Goal: Transaction & Acquisition: Book appointment/travel/reservation

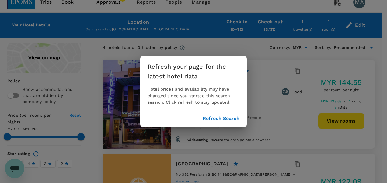
click at [221, 120] on button "Refresh Search" at bounding box center [221, 118] width 37 height 5
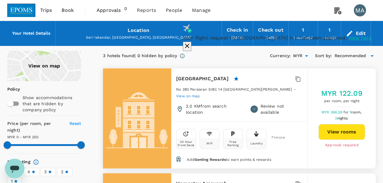
drag, startPoint x: 361, startPoint y: 38, endPoint x: 349, endPoint y: 41, distance: 12.2
click at [191, 42] on icon "button" at bounding box center [186, 45] width 7 height 7
click at [63, 11] on span "Book" at bounding box center [68, 10] width 12 height 7
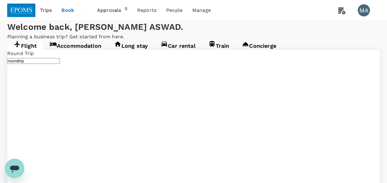
type input "Kota Kinabalu Intl (BKI)"
type input "Miri Intl (MYY)"
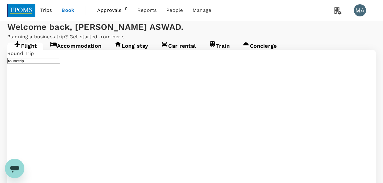
type input "Kota Kinabalu Intl (BKI)"
type input "Miri Intl (MYY)"
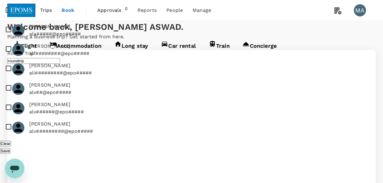
type input "ridzuan"
click at [7, 79] on input "checkbox" at bounding box center [53, 69] width 107 height 19
checkbox input "true"
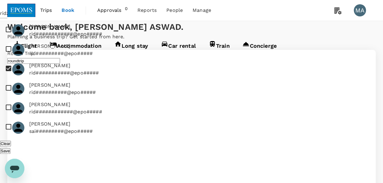
click at [10, 148] on button "Save" at bounding box center [5, 151] width 10 height 6
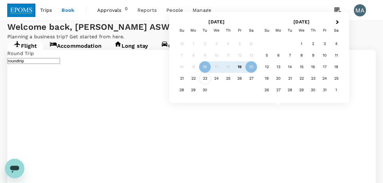
click at [203, 80] on div "23" at bounding box center [205, 79] width 12 height 12
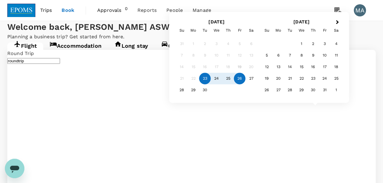
click at [242, 80] on div "26" at bounding box center [240, 79] width 12 height 12
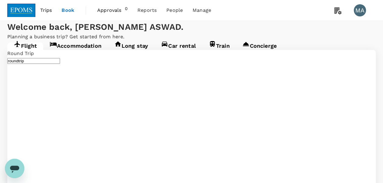
type input "Miri Intl (MYY)"
type input "Kota Kinabalu Intl (BKI)"
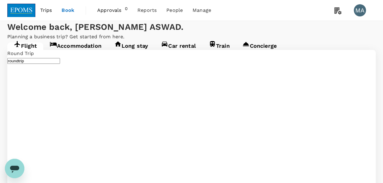
type input "Kuala Lumpur Intl ([GEOGRAPHIC_DATA])"
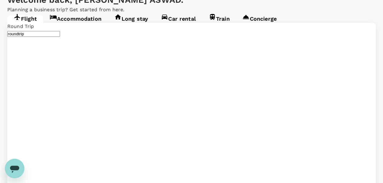
scroll to position [61, 0]
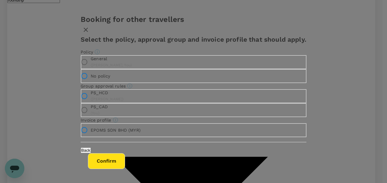
click at [91, 69] on input "General ( [PERSON_NAME], You )" at bounding box center [84, 62] width 13 height 13
click at [125, 163] on button "Confirm" at bounding box center [106, 161] width 37 height 16
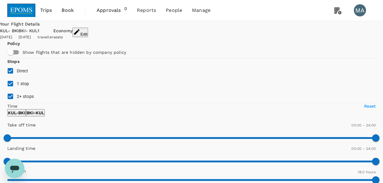
drag, startPoint x: 14, startPoint y: 107, endPoint x: 14, endPoint y: 119, distance: 11.9
click at [14, 90] on input "1 stop" at bounding box center [10, 83] width 13 height 13
checkbox input "false"
click at [14, 103] on input "2+ stops" at bounding box center [10, 96] width 13 height 13
checkbox input "false"
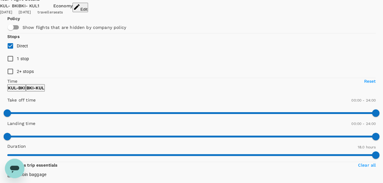
scroll to position [61, 0]
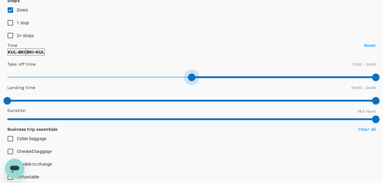
type input "690"
drag, startPoint x: 9, startPoint y: 122, endPoint x: 51, endPoint y: 122, distance: 42.6
click at [180, 81] on span at bounding box center [183, 77] width 7 height 7
click at [44, 55] on p "BKI - KUL" at bounding box center [35, 52] width 18 height 6
type input "690"
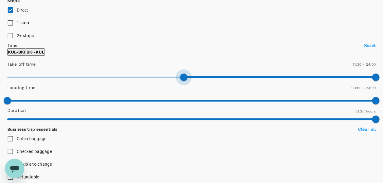
drag, startPoint x: 12, startPoint y: 121, endPoint x: 52, endPoint y: 118, distance: 40.3
click at [180, 81] on span at bounding box center [183, 77] width 7 height 7
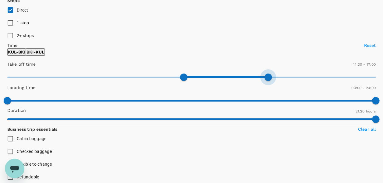
type input "990"
drag, startPoint x: 98, startPoint y: 119, endPoint x: 70, endPoint y: 119, distance: 28.3
click at [257, 81] on span at bounding box center [260, 77] width 7 height 7
click at [26, 56] on button "KUL - BKI" at bounding box center [16, 51] width 19 height 7
type input "960"
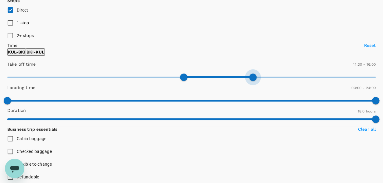
drag, startPoint x: 94, startPoint y: 121, endPoint x: 69, endPoint y: 121, distance: 24.7
click at [249, 81] on span at bounding box center [252, 77] width 7 height 7
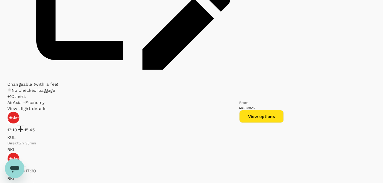
scroll to position [928, 0]
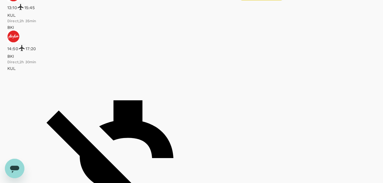
scroll to position [1108, 0]
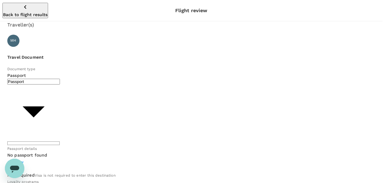
type input "Id card"
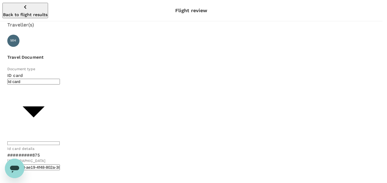
type input "03a8e32a-9d1b-4aa9-a3dd-a9e7caafe7c6"
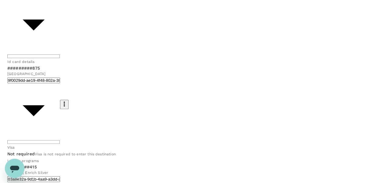
scroll to position [113, 0]
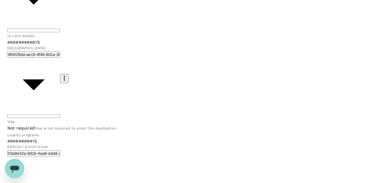
checkbox input "true"
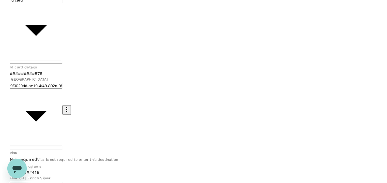
scroll to position [52, 0]
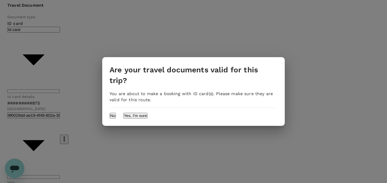
click at [148, 113] on button "Yes, I'm sure" at bounding box center [135, 116] width 24 height 6
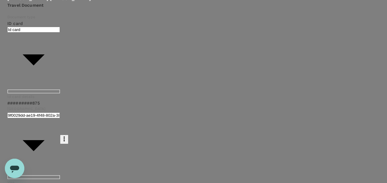
type input "9ea61a02-274a-4f65-9d5b-ca51ac7b2cfc"
paste textarea "CRT000000017738"
type textarea "TRF Ref No. CRT000000017738"
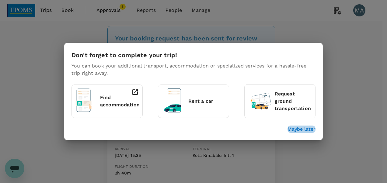
click at [295, 128] on p "Maybe later" at bounding box center [302, 129] width 28 height 7
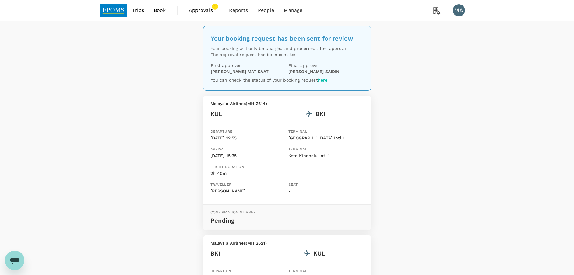
click at [165, 11] on span "Book" at bounding box center [160, 10] width 12 height 7
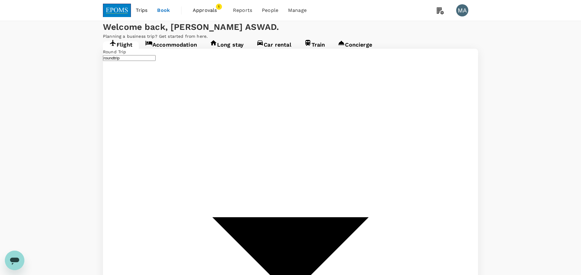
type input "Kuala Lumpur Intl ([GEOGRAPHIC_DATA])"
type input "Kota Kinabalu Intl (BKI)"
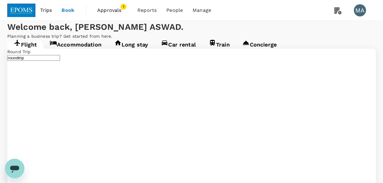
click at [65, 52] on link "Accommodation" at bounding box center [75, 46] width 65 height 11
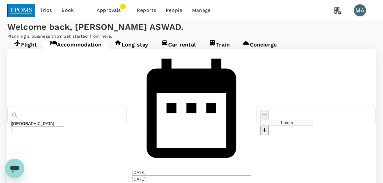
type input "Seri Iskandar"
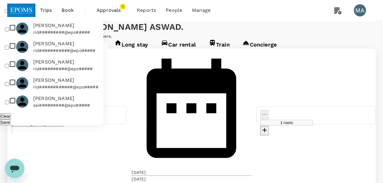
type input "ridzua"
click at [9, 50] on input "checkbox" at bounding box center [7, 48] width 4 height 4
checkbox input "true"
click at [10, 120] on button "Save" at bounding box center [5, 123] width 10 height 6
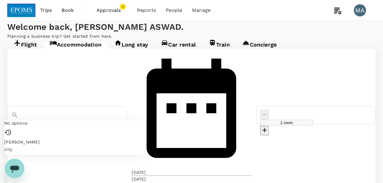
click at [64, 121] on input "Seri Iskandar" at bounding box center [37, 124] width 53 height 6
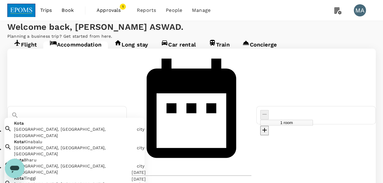
click at [89, 121] on li "Kota Kota, Rajasthan, India city" at bounding box center [74, 128] width 140 height 21
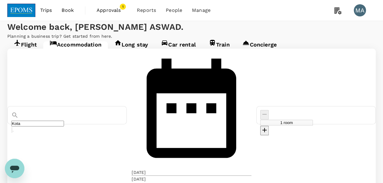
click at [90, 106] on div "Kota" at bounding box center [66, 115] width 119 height 18
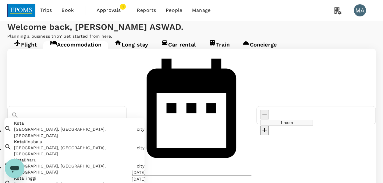
click at [64, 121] on input "Kota" at bounding box center [37, 124] width 53 height 6
click at [80, 145] on div "Kota Kinabalu, Sabah, Malaysia" at bounding box center [74, 151] width 120 height 12
type input "Kota Kinabalu"
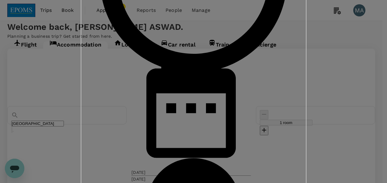
drag, startPoint x: 232, startPoint y: 149, endPoint x: 233, endPoint y: 152, distance: 3.7
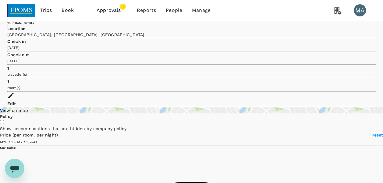
type input "60.44"
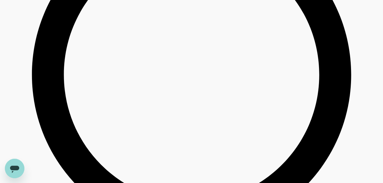
scroll to position [1553, 0]
